Goal: Task Accomplishment & Management: Manage account settings

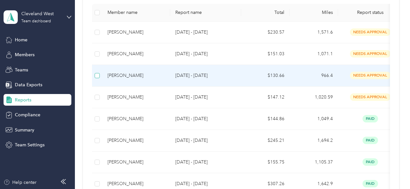
scroll to position [116, 0]
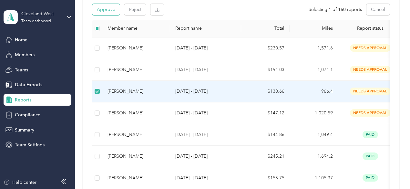
click at [110, 7] on button "Approve" at bounding box center [105, 9] width 27 height 11
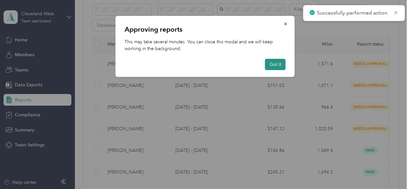
click at [276, 62] on button "Got it" at bounding box center [275, 64] width 21 height 11
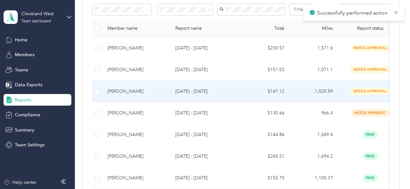
click at [99, 102] on td at bounding box center [97, 92] width 10 height 22
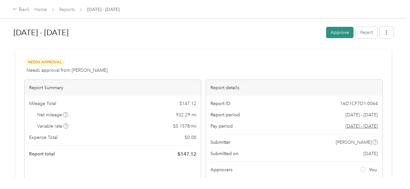
click at [333, 34] on button "Approve" at bounding box center [339, 32] width 27 height 11
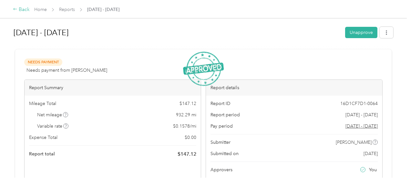
click at [20, 9] on div "Back" at bounding box center [21, 10] width 17 height 8
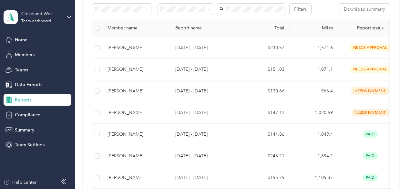
scroll to position [109, 0]
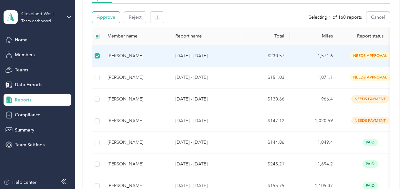
click at [110, 19] on button "Approve" at bounding box center [105, 17] width 27 height 11
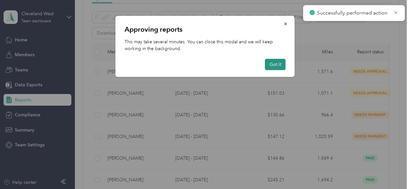
click at [274, 64] on button "Got it" at bounding box center [275, 64] width 21 height 11
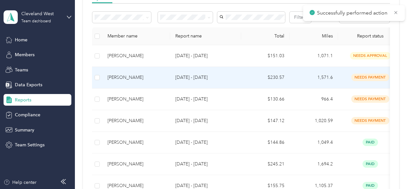
click at [136, 85] on td "[PERSON_NAME]" at bounding box center [136, 78] width 68 height 22
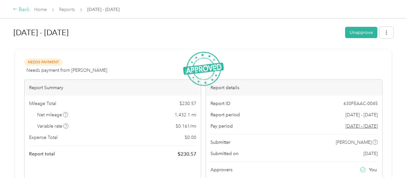
click at [20, 9] on div "Back" at bounding box center [21, 10] width 17 height 8
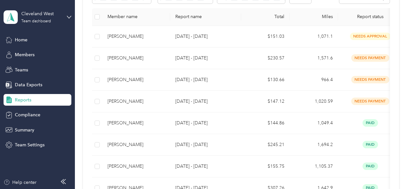
scroll to position [126, 0]
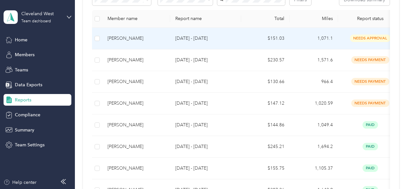
click at [133, 42] on div "[PERSON_NAME]" at bounding box center [136, 38] width 57 height 7
